Goal: Information Seeking & Learning: Find specific fact

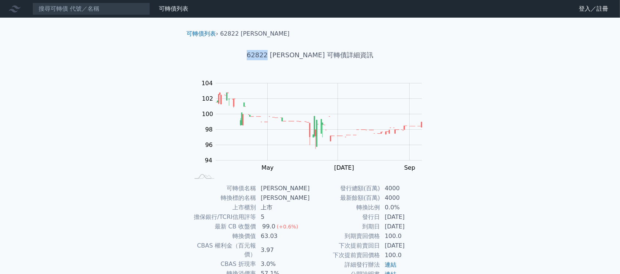
drag, startPoint x: 256, startPoint y: 58, endPoint x: 285, endPoint y: 57, distance: 28.7
click at [285, 57] on h1 "62822 [PERSON_NAME] 可轉債詳細資訊" at bounding box center [310, 55] width 259 height 10
copy h1 "62822"
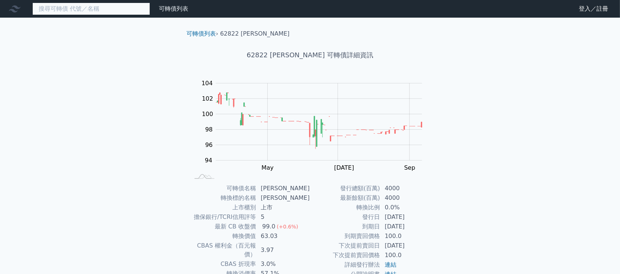
click at [89, 9] on input at bounding box center [91, 9] width 118 height 13
paste input "62822"
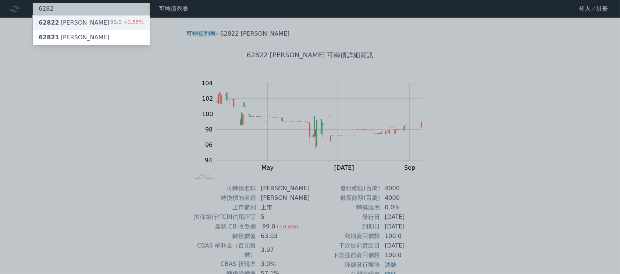
type input "6282"
click at [105, 26] on div "62822 [PERSON_NAME] 99.0 +0.55%" at bounding box center [91, 22] width 117 height 15
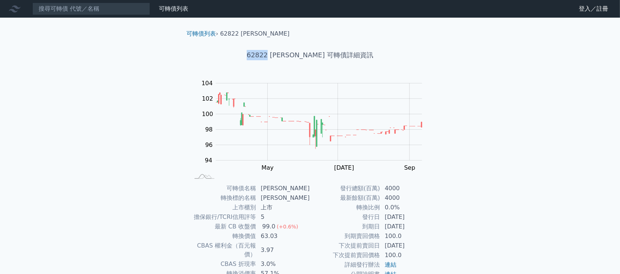
drag, startPoint x: 258, startPoint y: 57, endPoint x: 284, endPoint y: 58, distance: 25.4
click at [284, 58] on h1 "62822 [PERSON_NAME] 可轉債詳細資訊" at bounding box center [310, 55] width 259 height 10
copy h1 "62822"
